Goal: Information Seeking & Learning: Learn about a topic

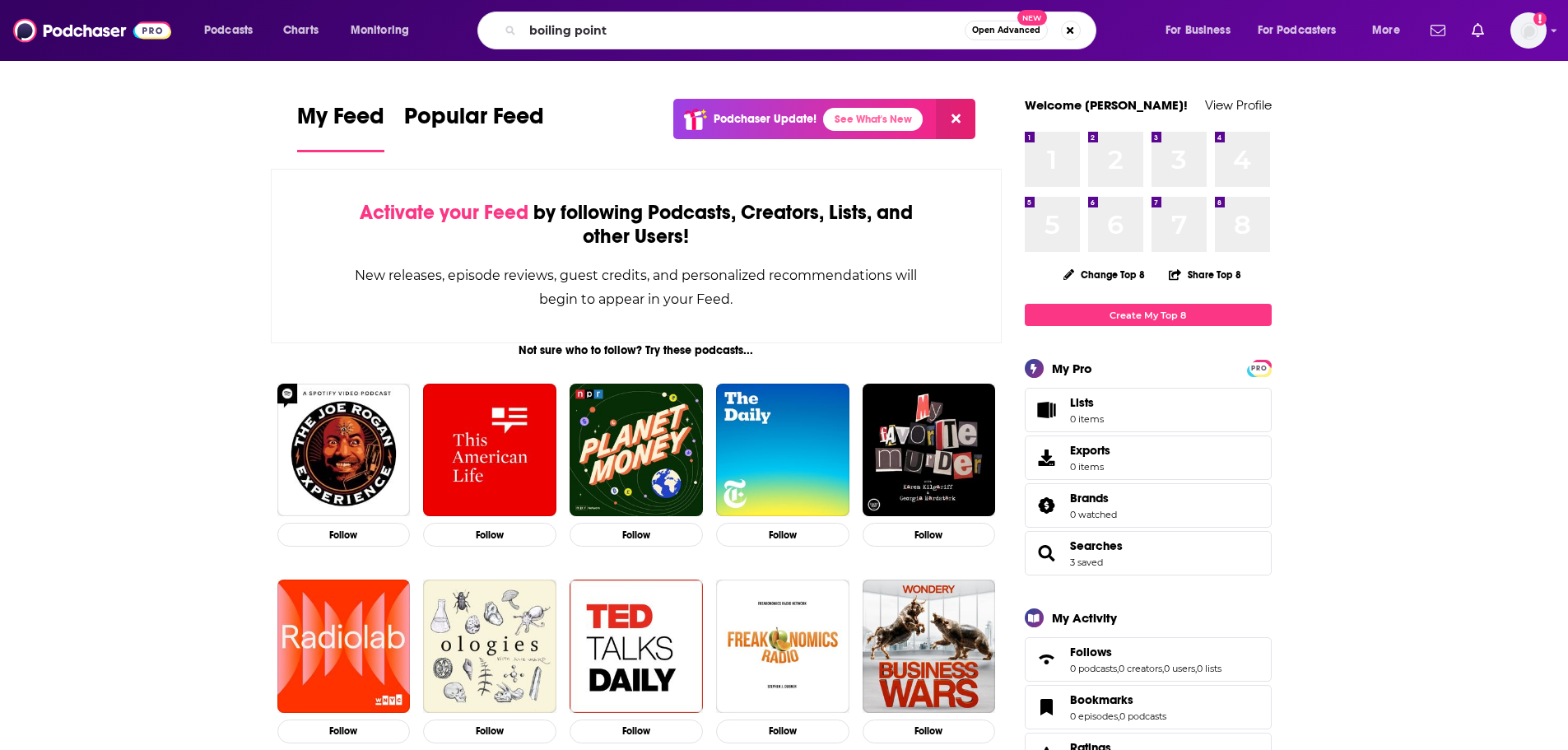
type input "boiling point"
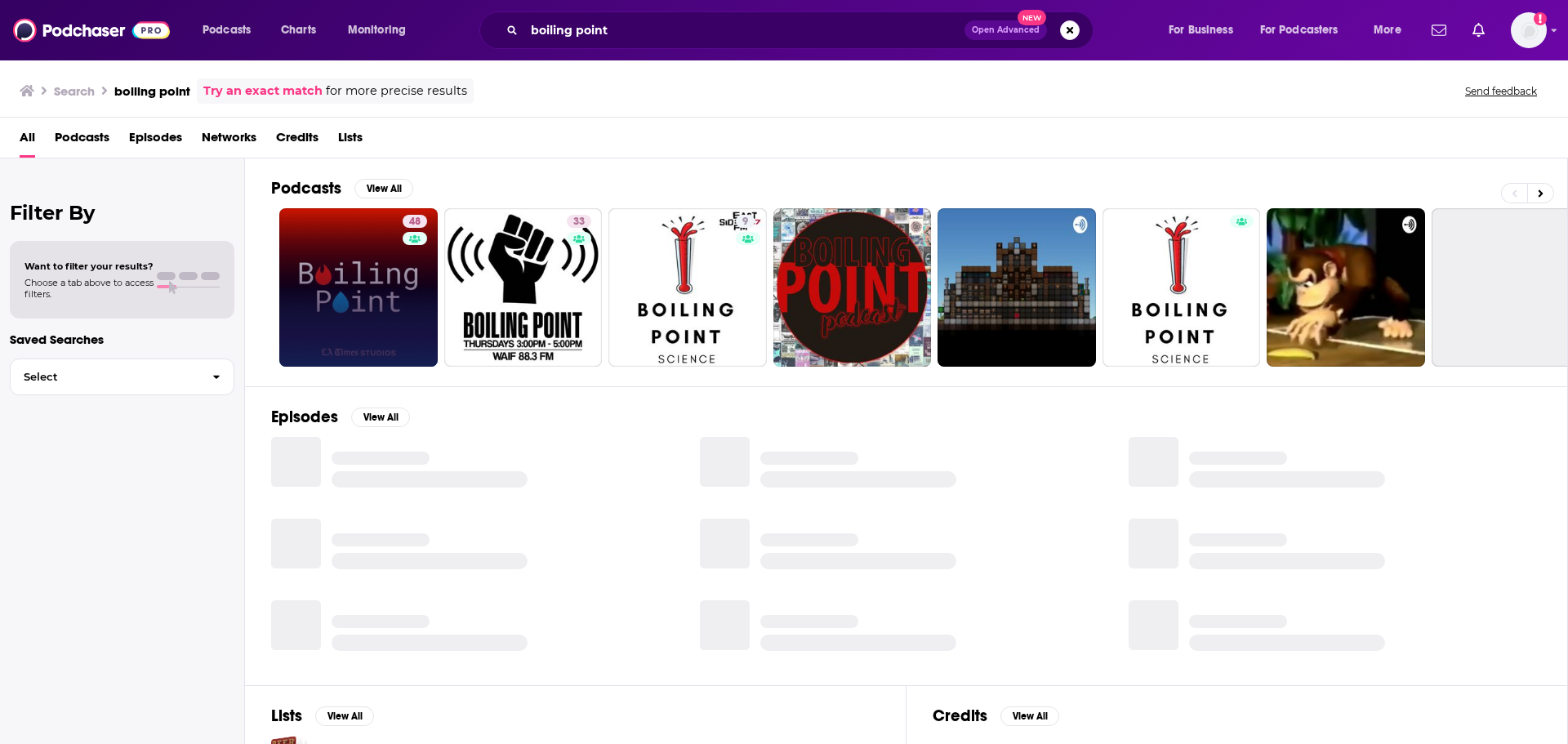
click at [351, 279] on link "48" at bounding box center [358, 287] width 158 height 158
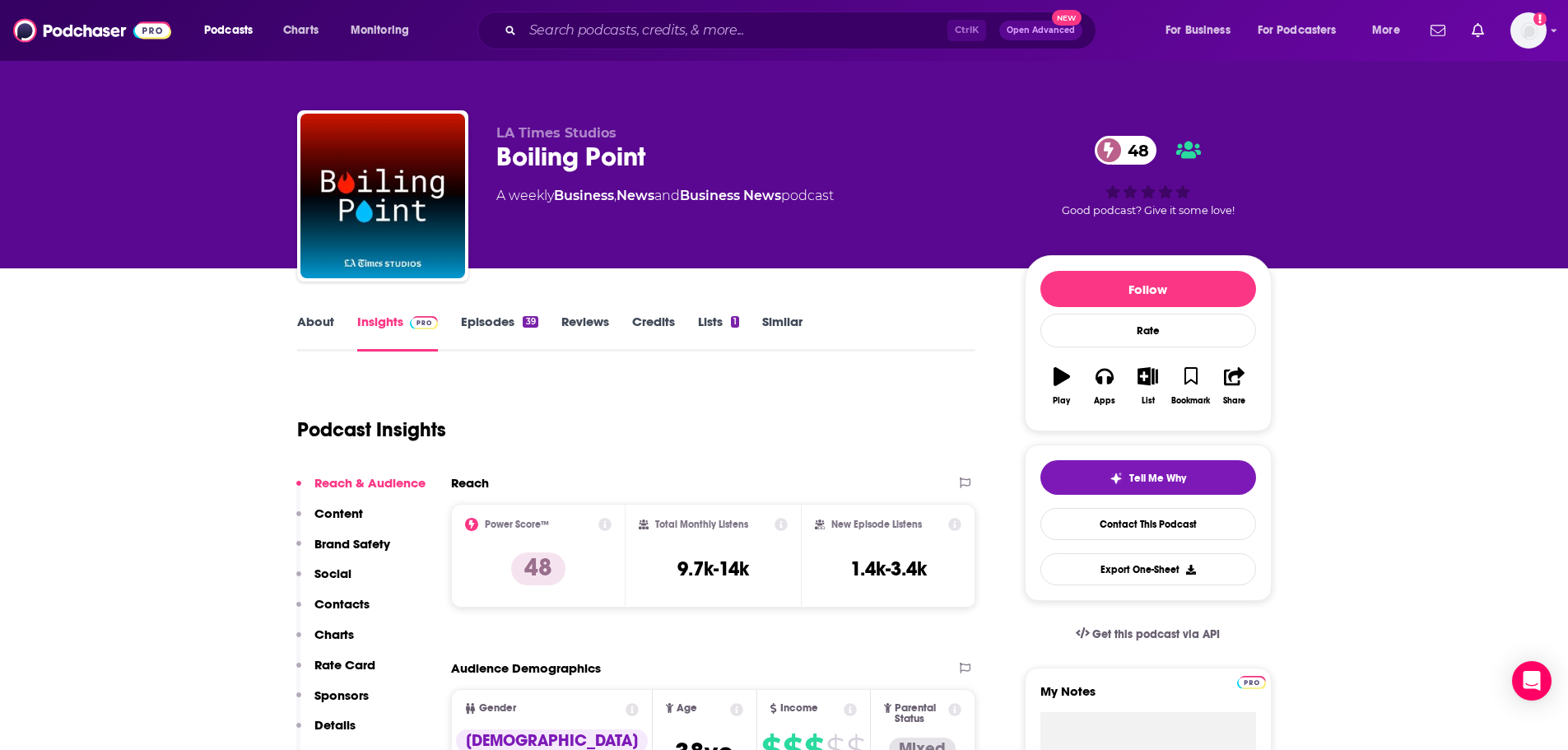
click at [500, 328] on link "Episodes 39" at bounding box center [499, 332] width 77 height 38
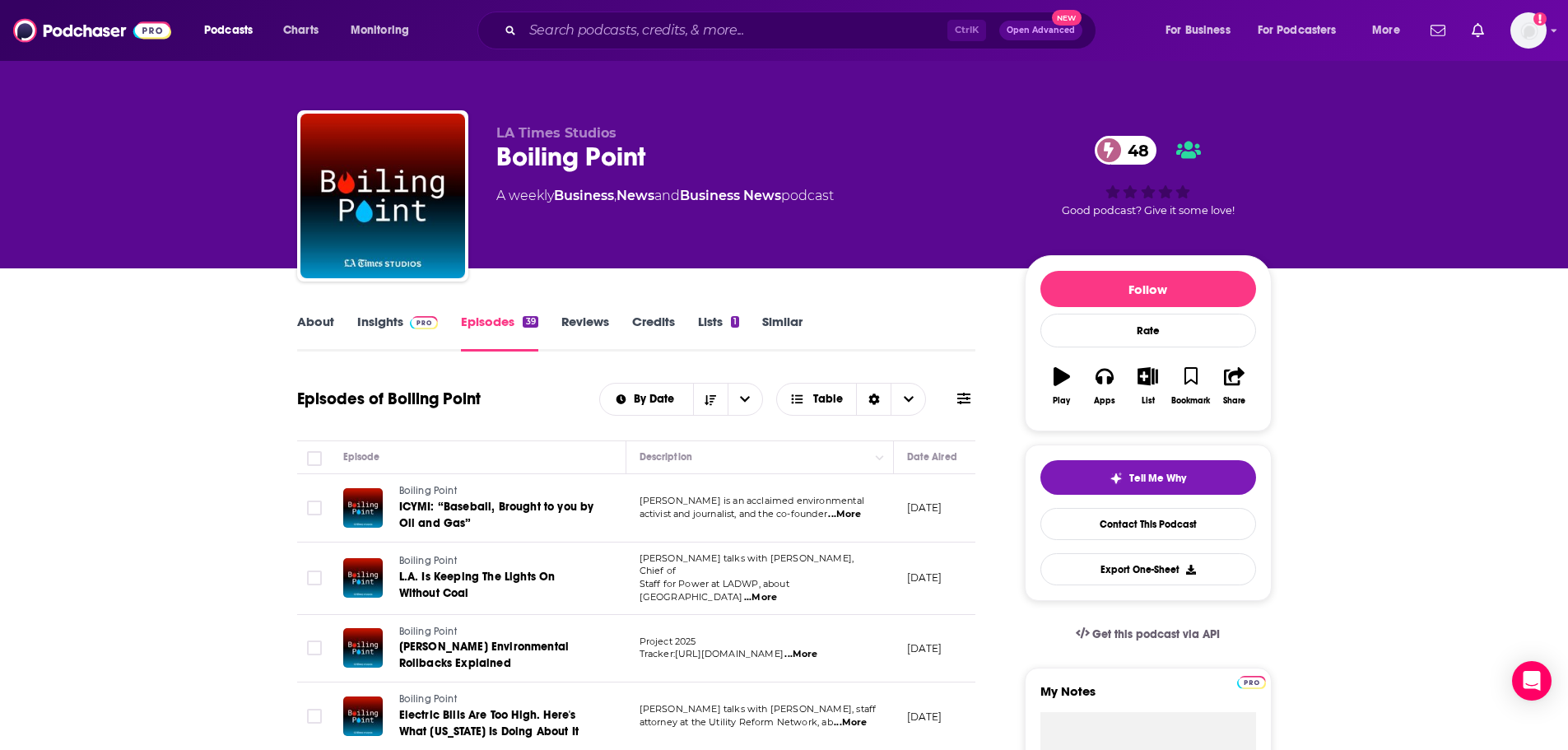
click at [861, 520] on span "...More" at bounding box center [844, 514] width 33 height 14
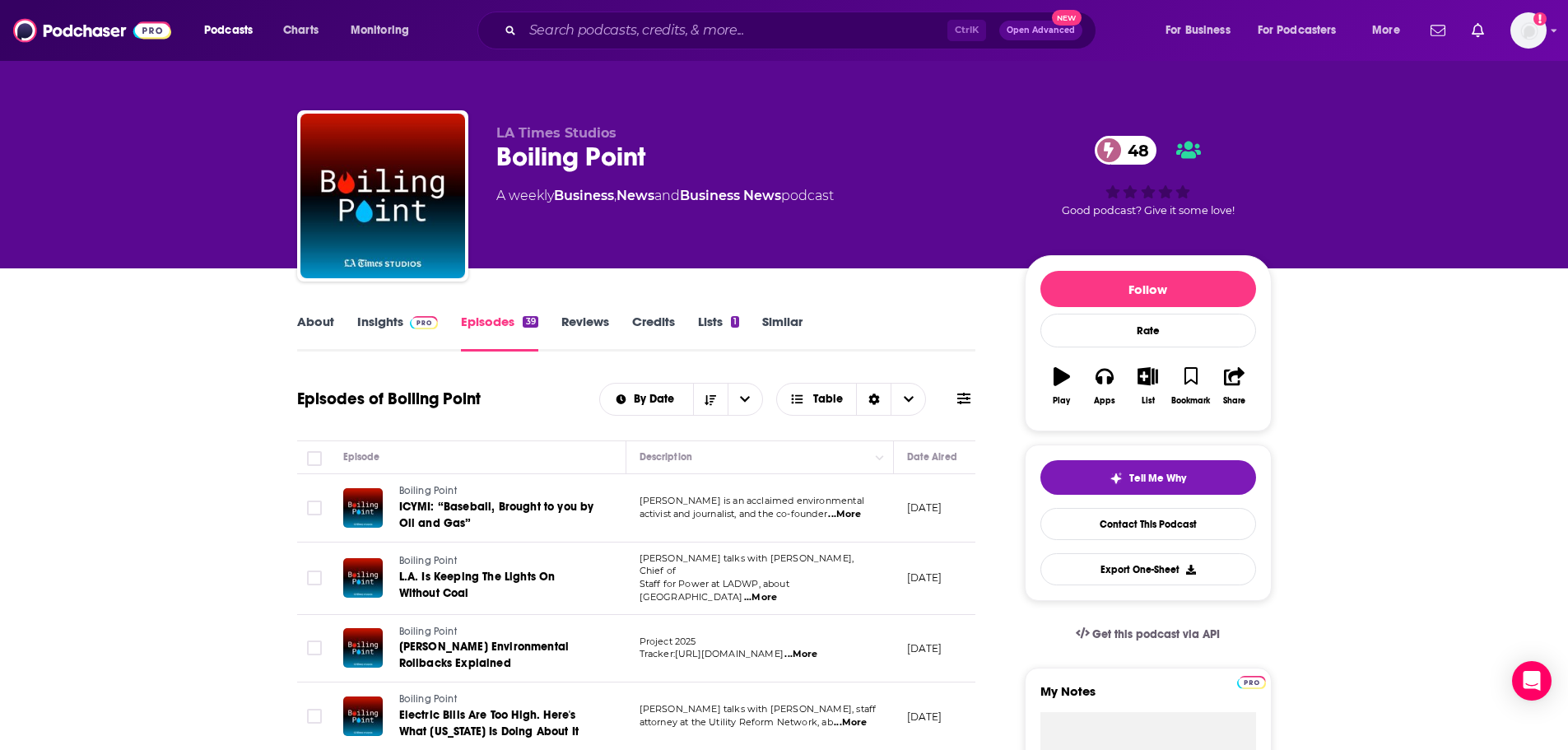
click at [777, 591] on span "...More" at bounding box center [760, 598] width 33 height 14
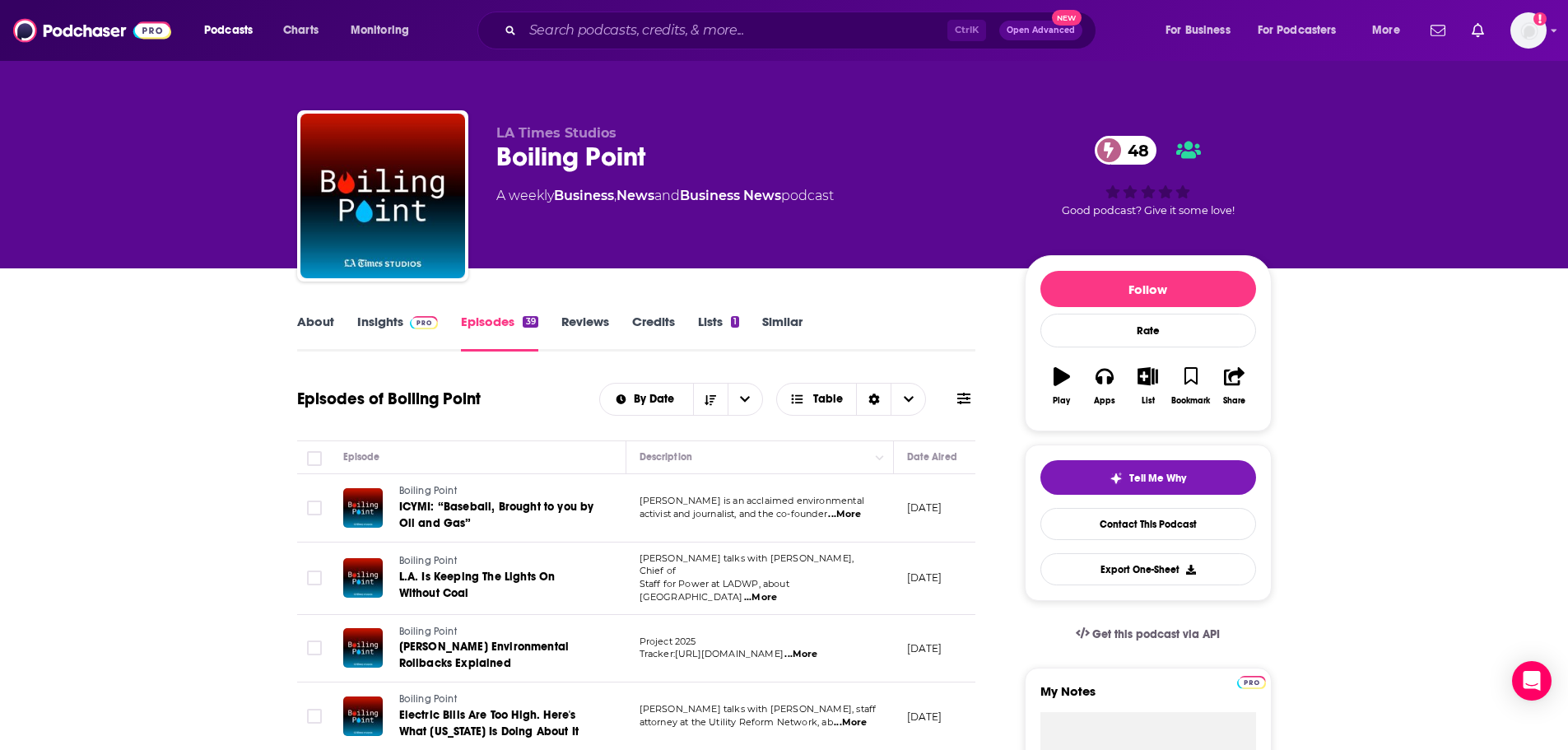
click at [398, 328] on link "Insights" at bounding box center [398, 332] width 81 height 38
